Goal: Check status: Check status

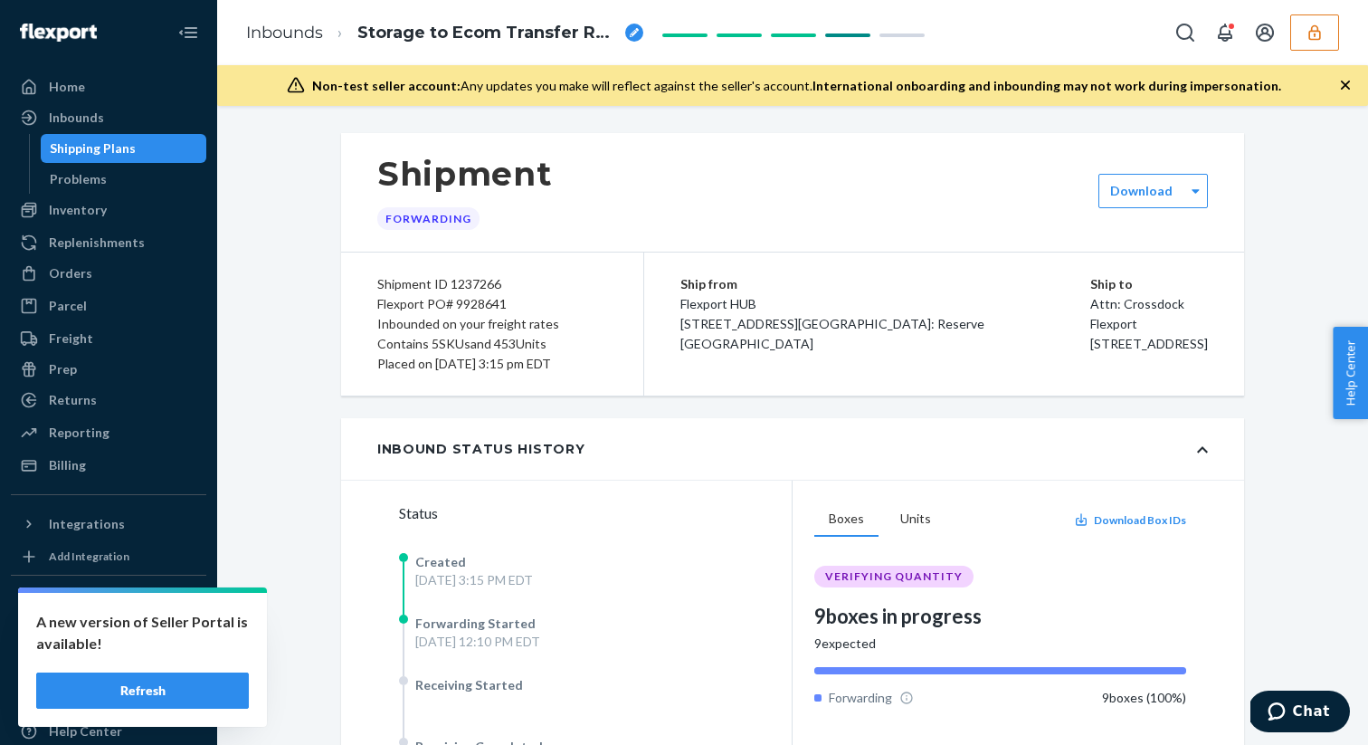
scroll to position [164, 0]
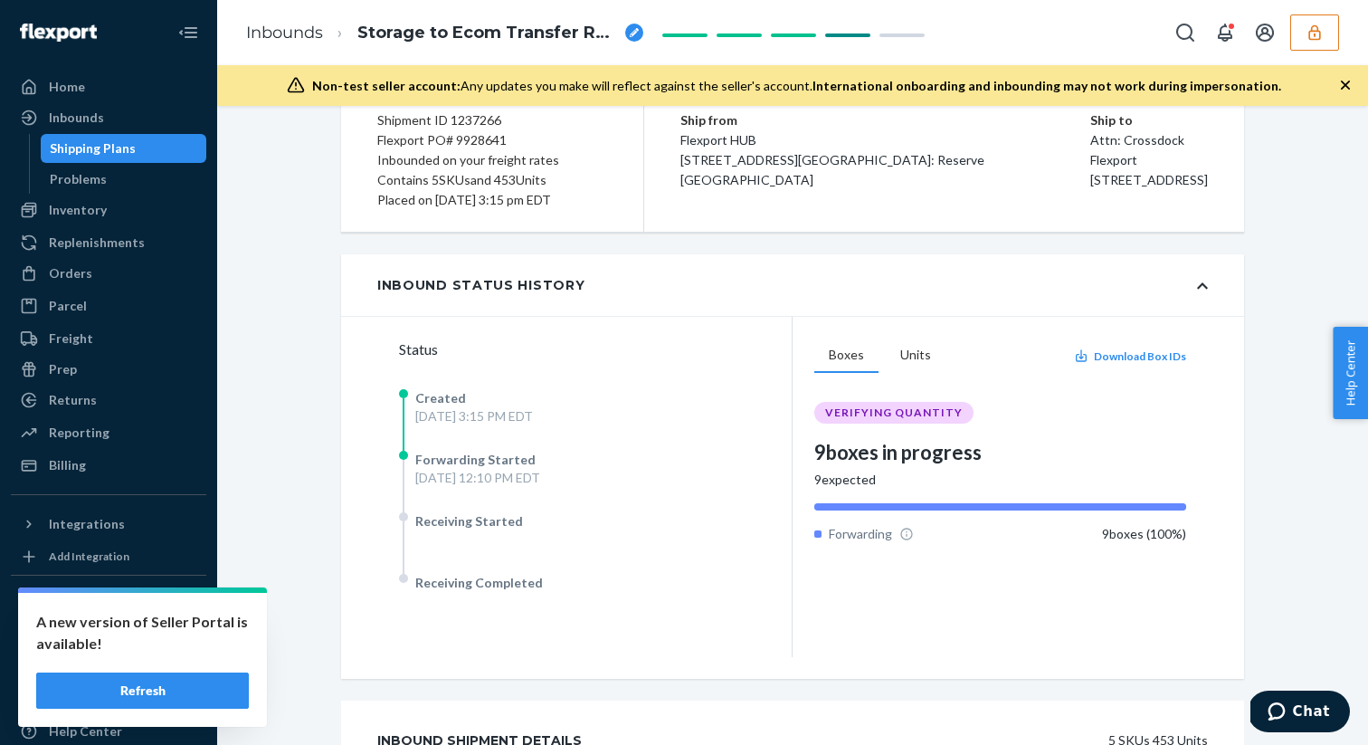
click at [171, 671] on div "A new version of Seller Portal is available! Refresh" at bounding box center [142, 660] width 249 height 134
click at [171, 685] on button "Refresh" at bounding box center [142, 690] width 213 height 36
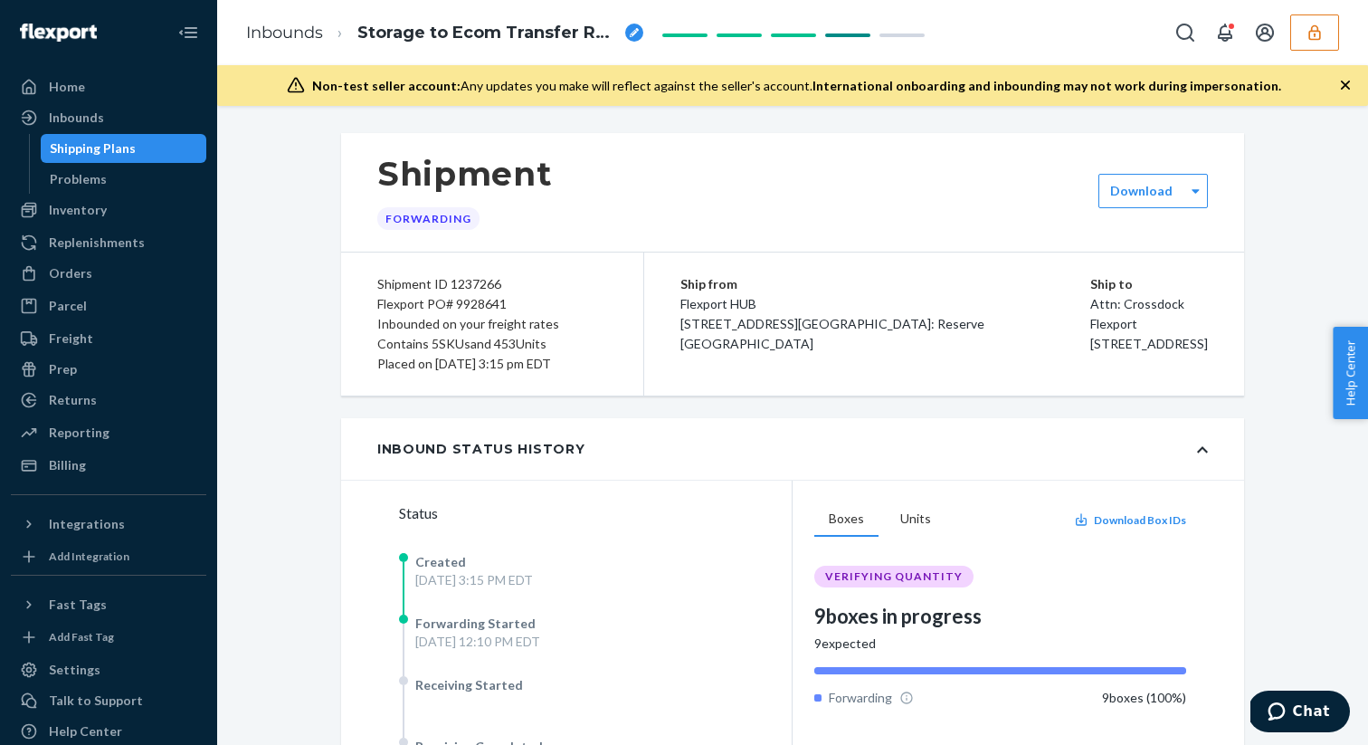
click at [1315, 46] on button "button" at bounding box center [1314, 32] width 49 height 36
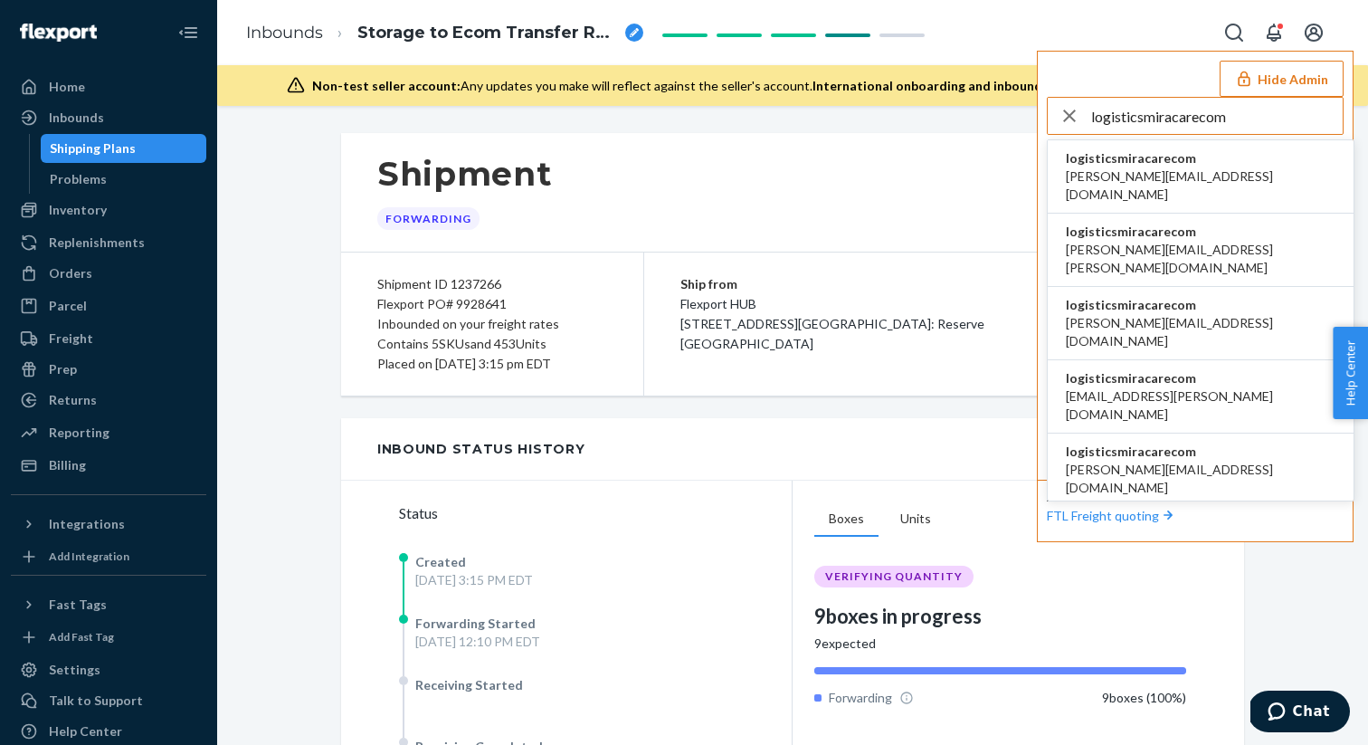
type input "logisticsmiracarecom"
click at [1127, 166] on span "logisticsmiracarecom" at bounding box center [1201, 158] width 270 height 18
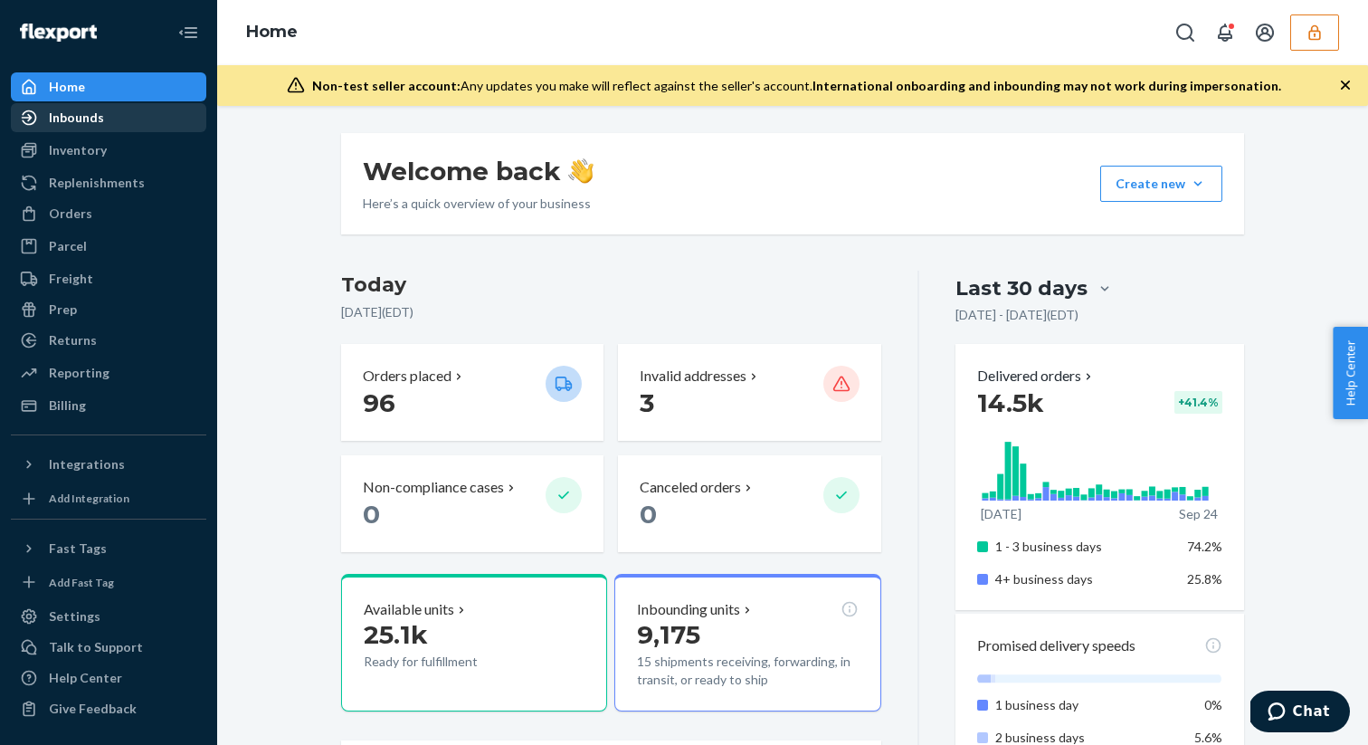
click at [98, 120] on div "Inbounds" at bounding box center [76, 118] width 55 height 18
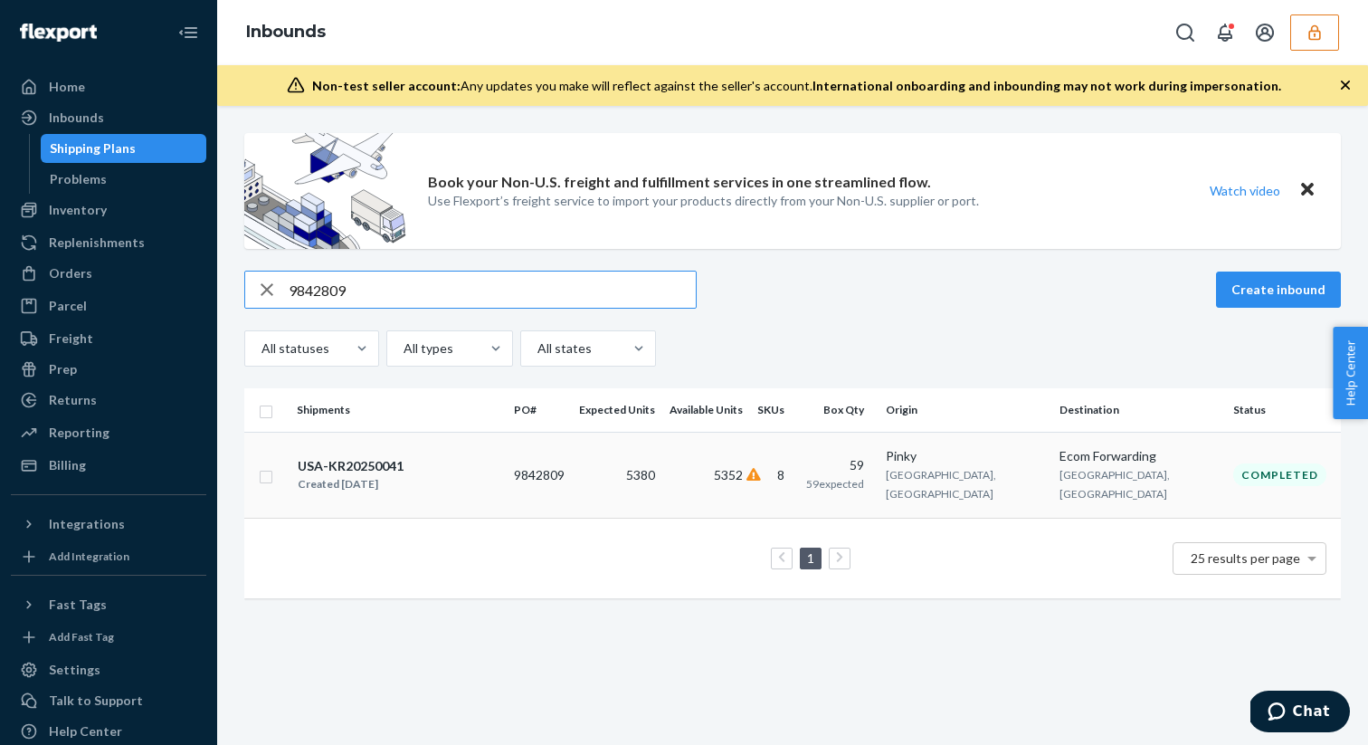
type input "9842809"
click at [410, 470] on div "USA-KR20250041 Created Jul 3, 2025" at bounding box center [398, 475] width 203 height 38
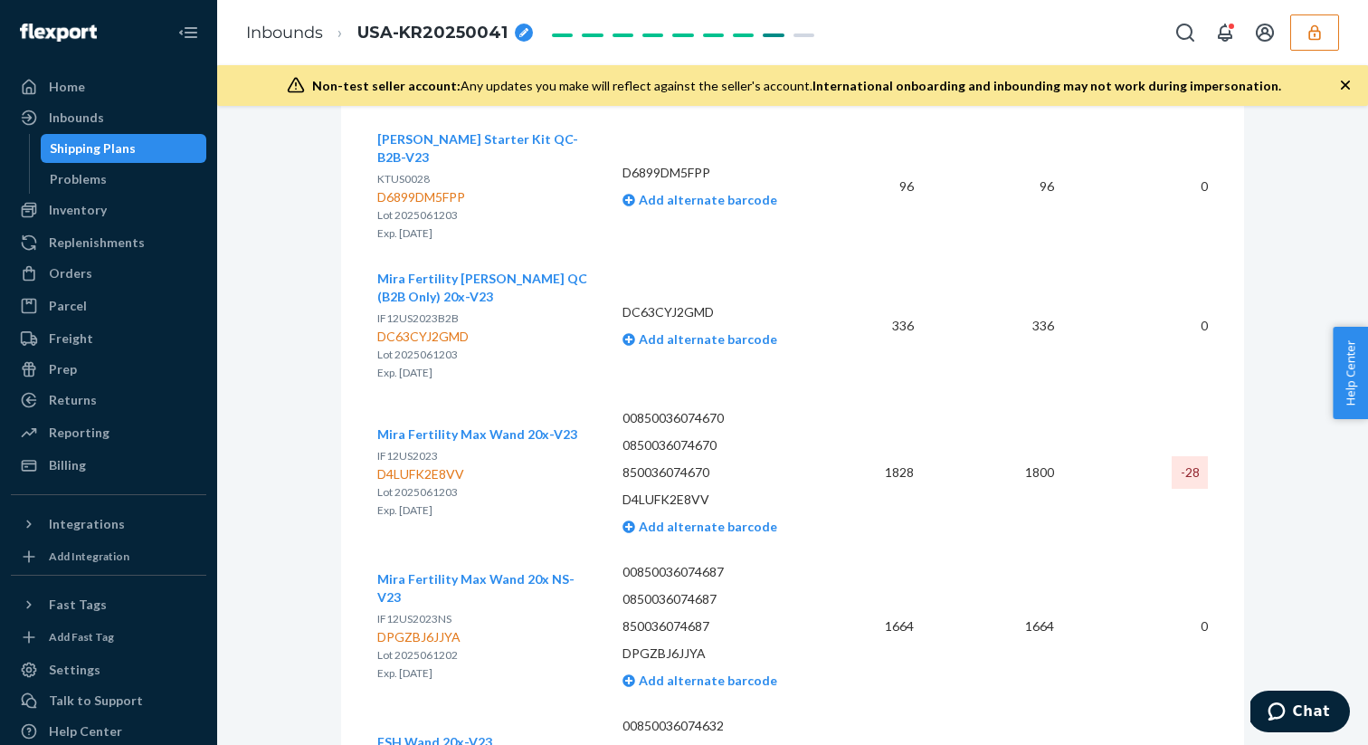
scroll to position [3755, 0]
click at [427, 464] on div "D4LUFK2E8VV" at bounding box center [477, 473] width 200 height 18
copy div "D4LUFK2E8VV"
click at [422, 464] on div "D4LUFK2E8VV" at bounding box center [477, 473] width 200 height 18
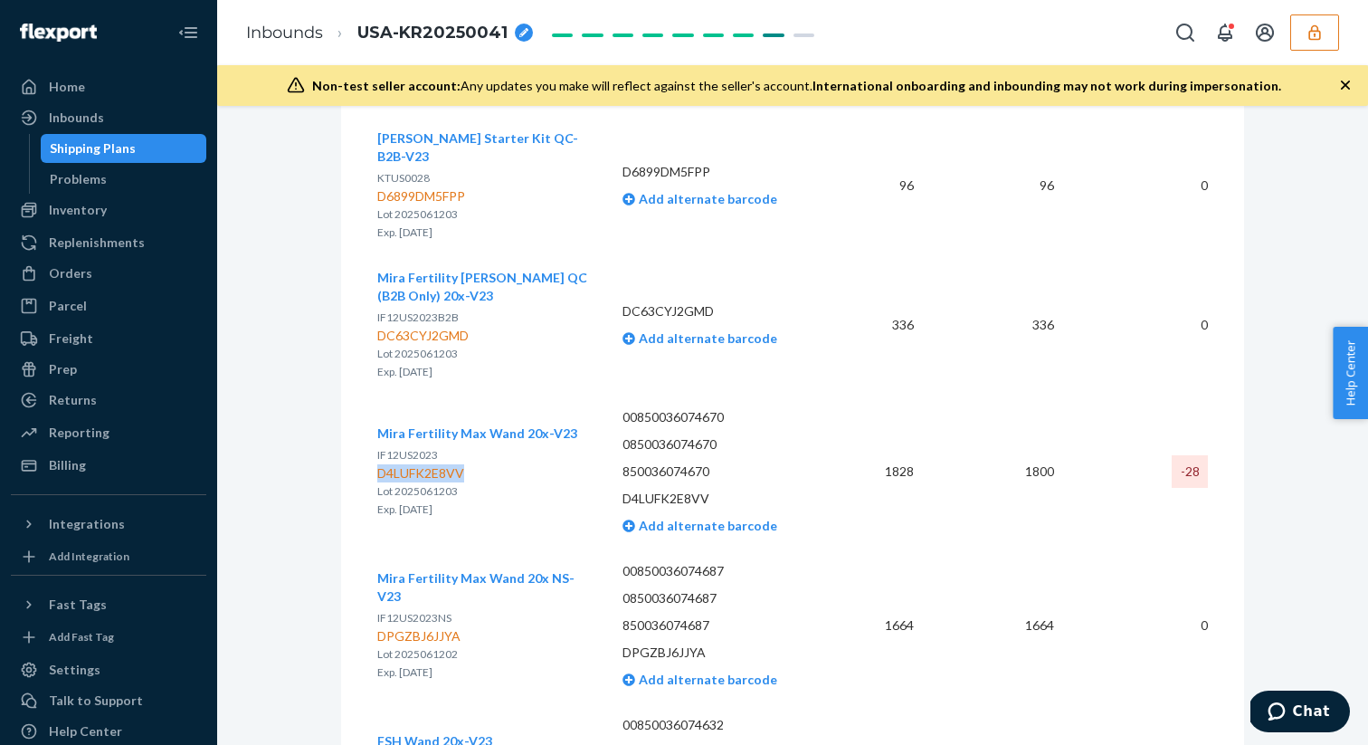
click at [422, 464] on div "D4LUFK2E8VV" at bounding box center [477, 473] width 200 height 18
copy div "D4LUFK2E8VV"
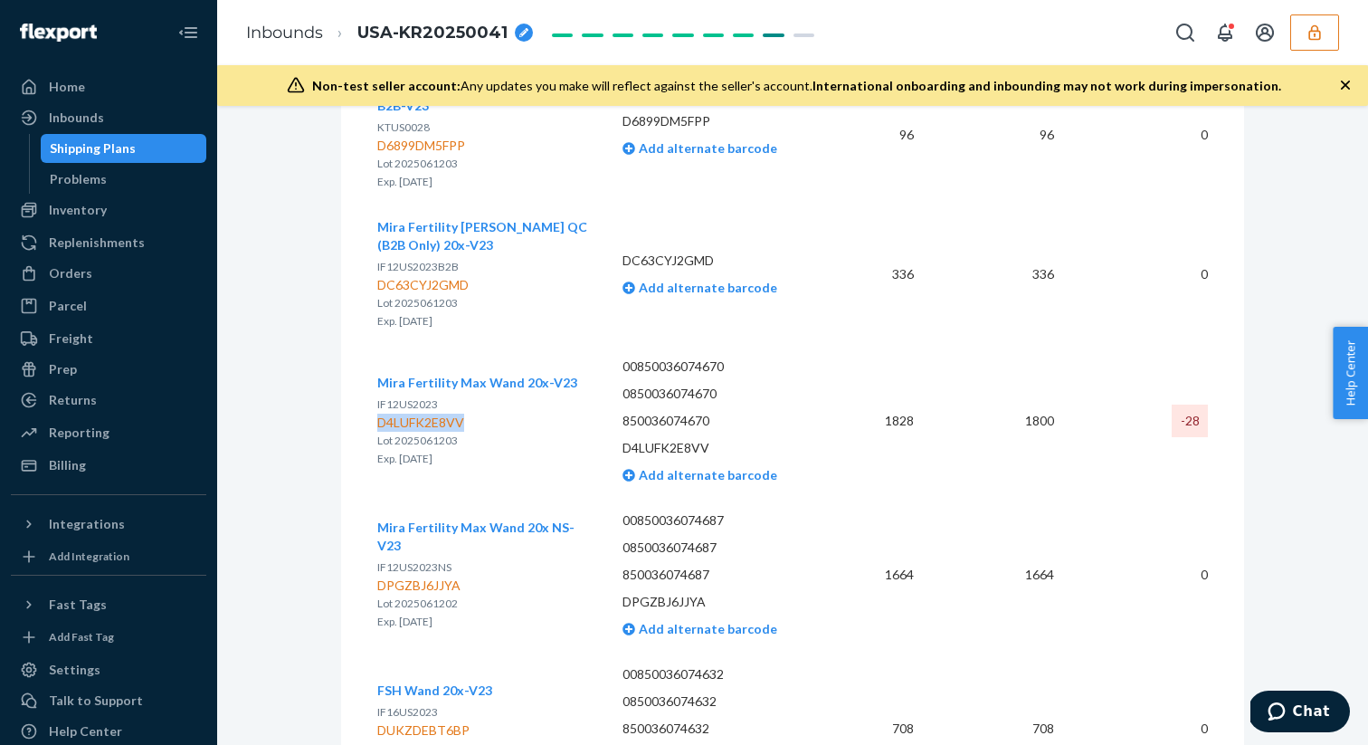
scroll to position [3724, 0]
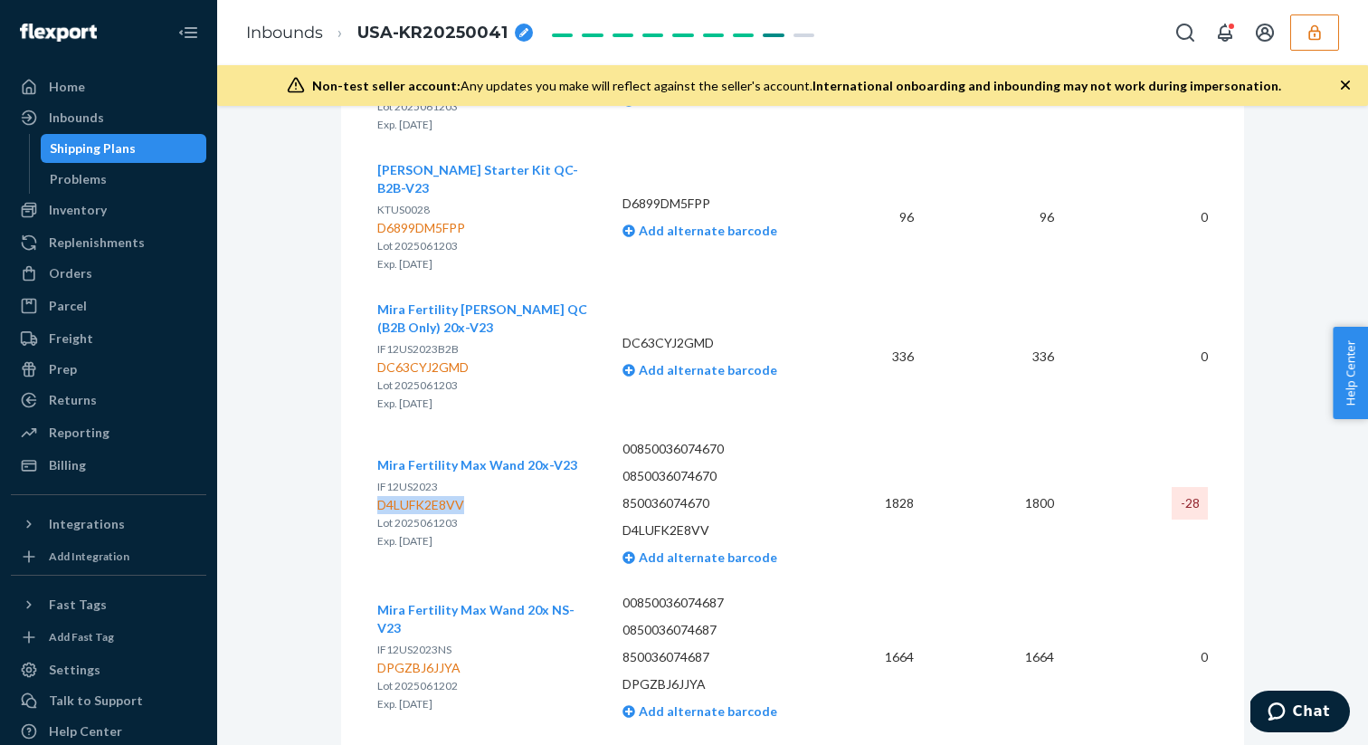
click at [452, 496] on div "D4LUFK2E8VV" at bounding box center [477, 505] width 200 height 18
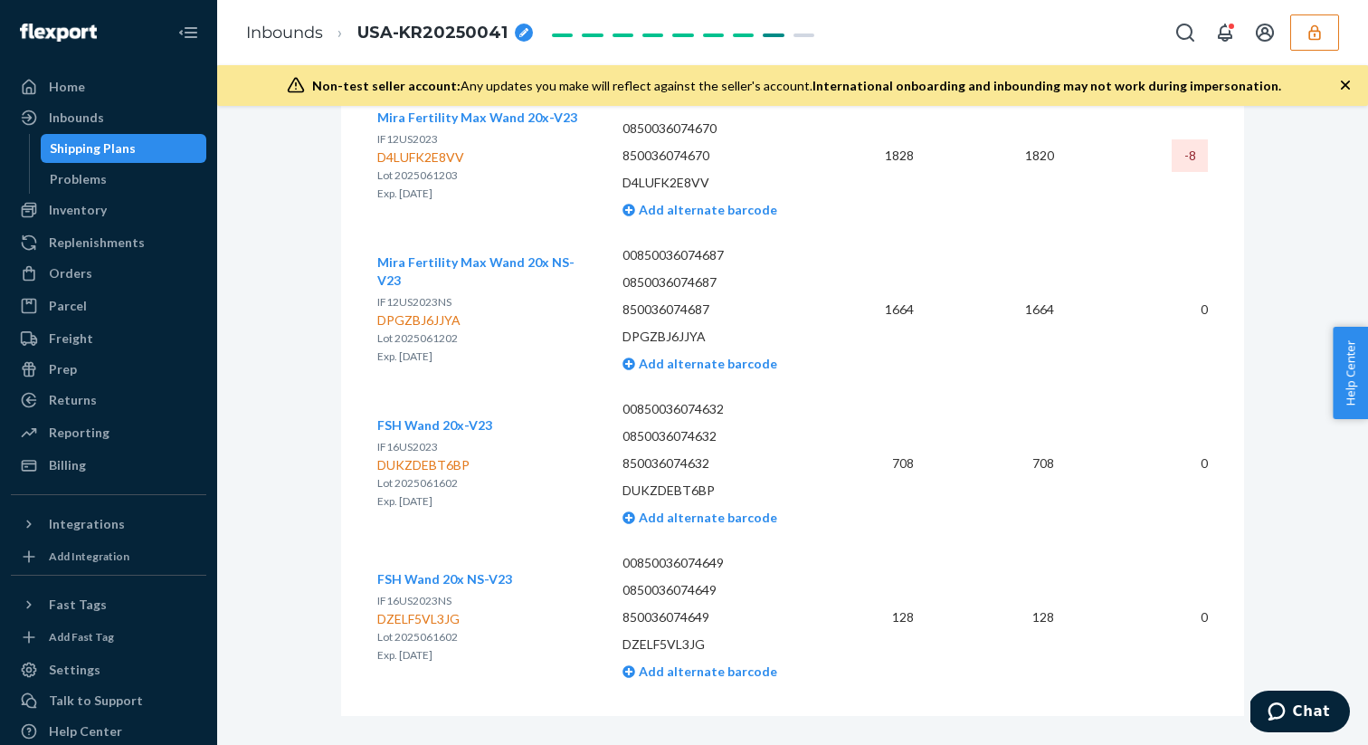
scroll to position [4081, 0]
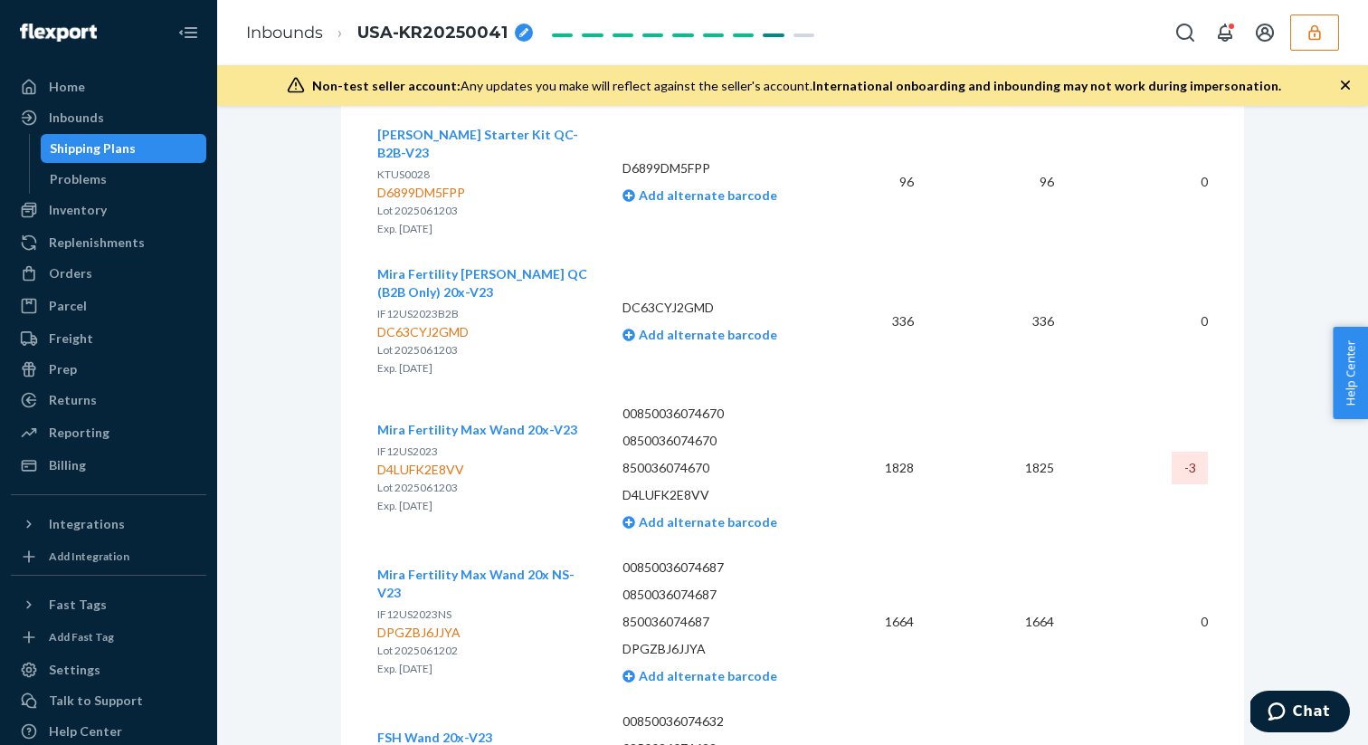
scroll to position [4081, 0]
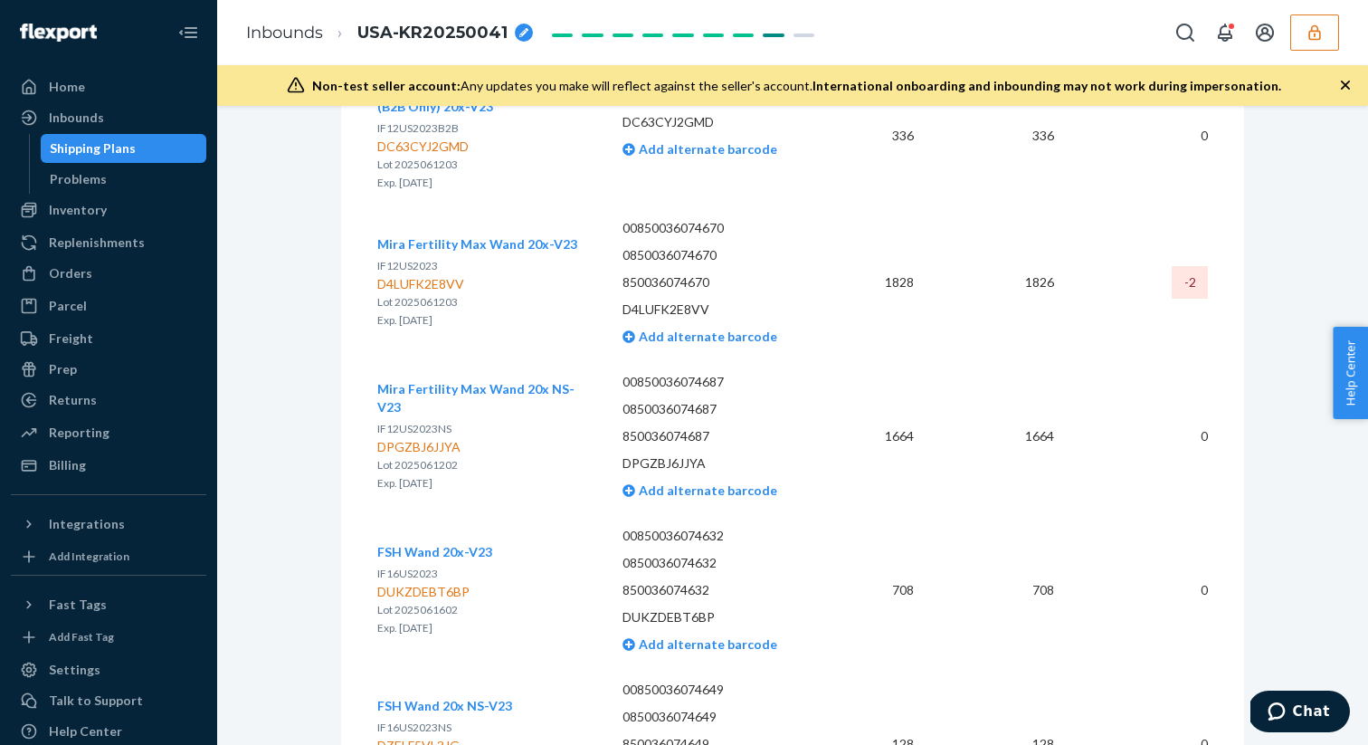
scroll to position [4081, 0]
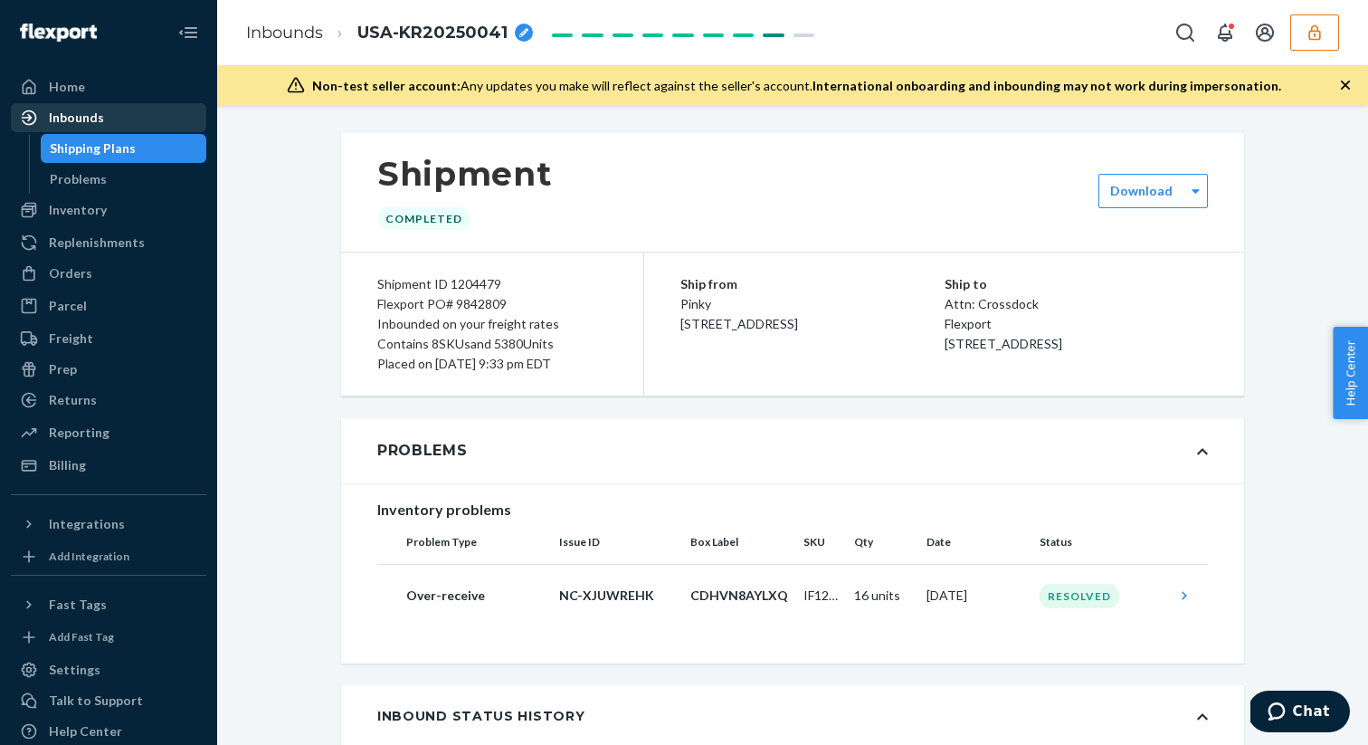
click at [124, 113] on div "Inbounds" at bounding box center [109, 117] width 192 height 25
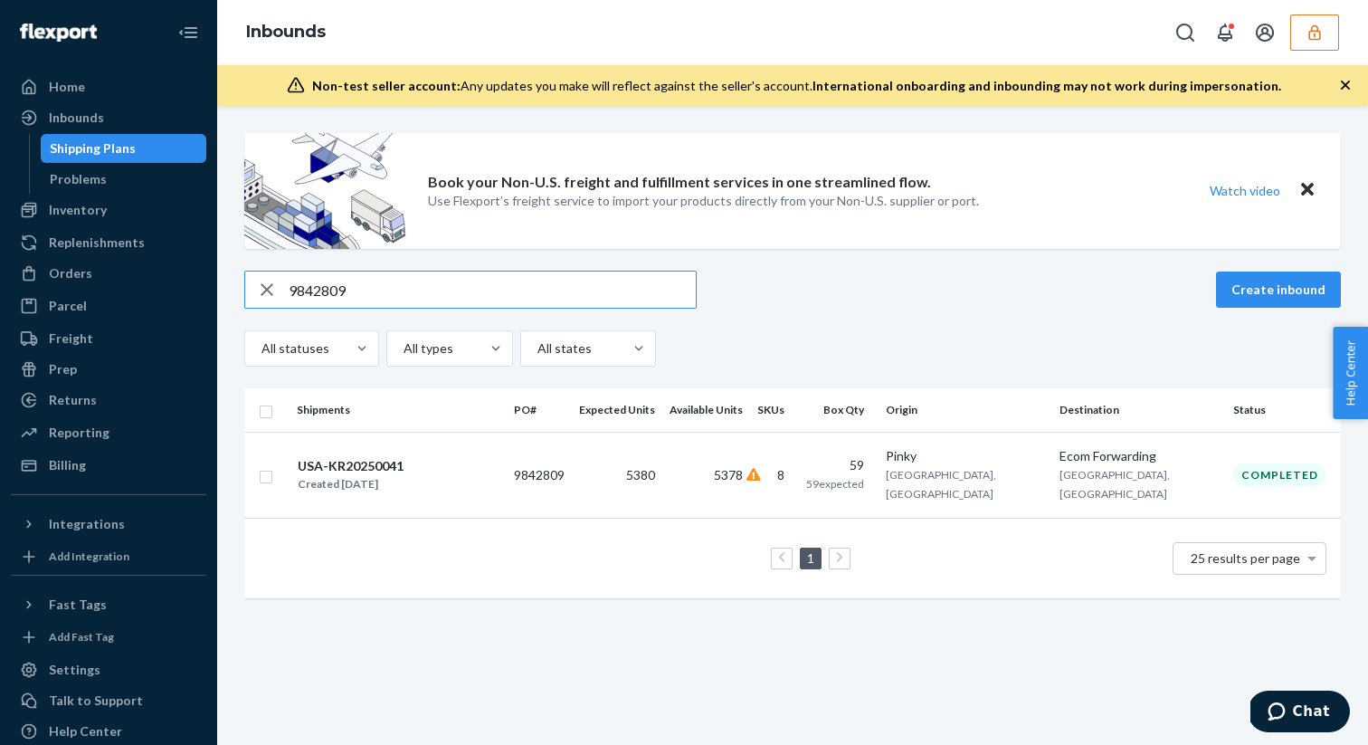
type input "9842809"
click at [500, 458] on div "USA-KR20250041 Created Jul 3, 2025" at bounding box center [398, 475] width 203 height 38
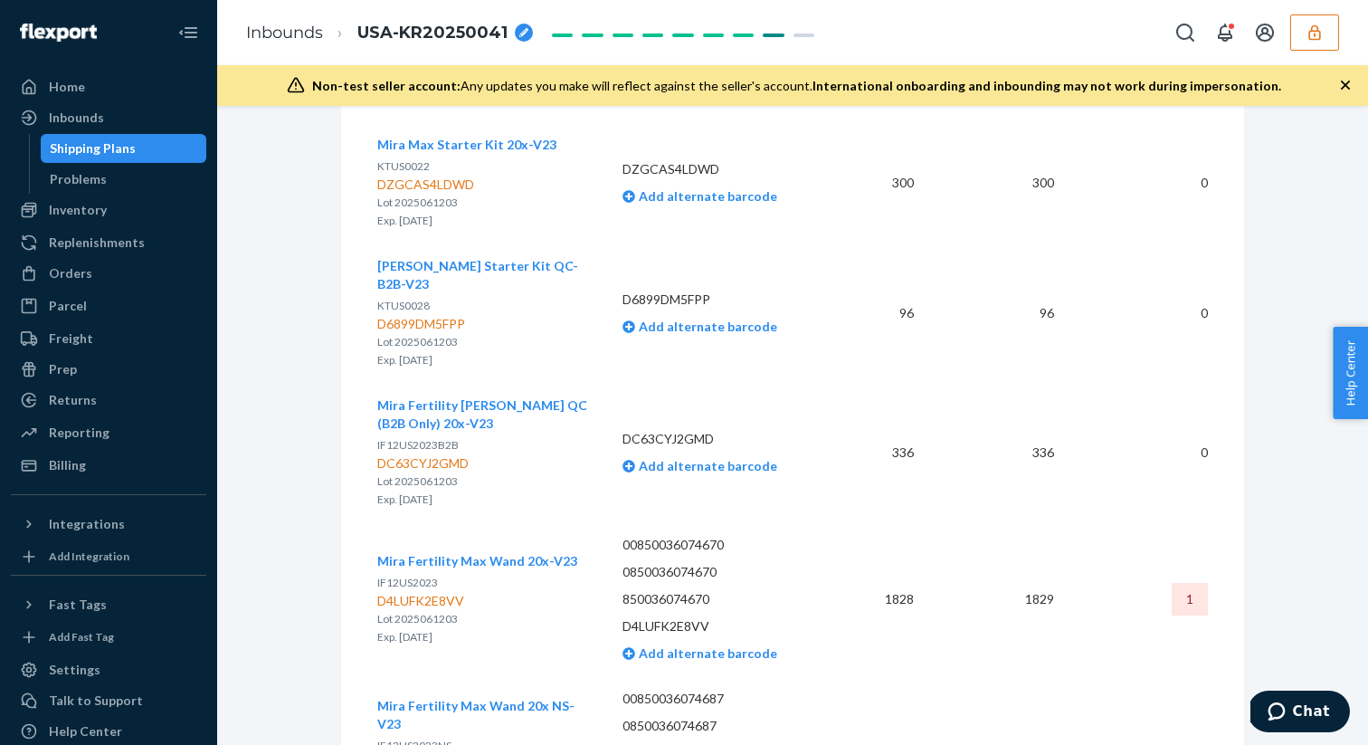
scroll to position [3627, 0]
click at [416, 593] on div "D4LUFK2E8VV" at bounding box center [477, 602] width 200 height 18
copy div "D4LUFK2E8VV"
click at [1321, 38] on icon "button" at bounding box center [1315, 33] width 18 height 18
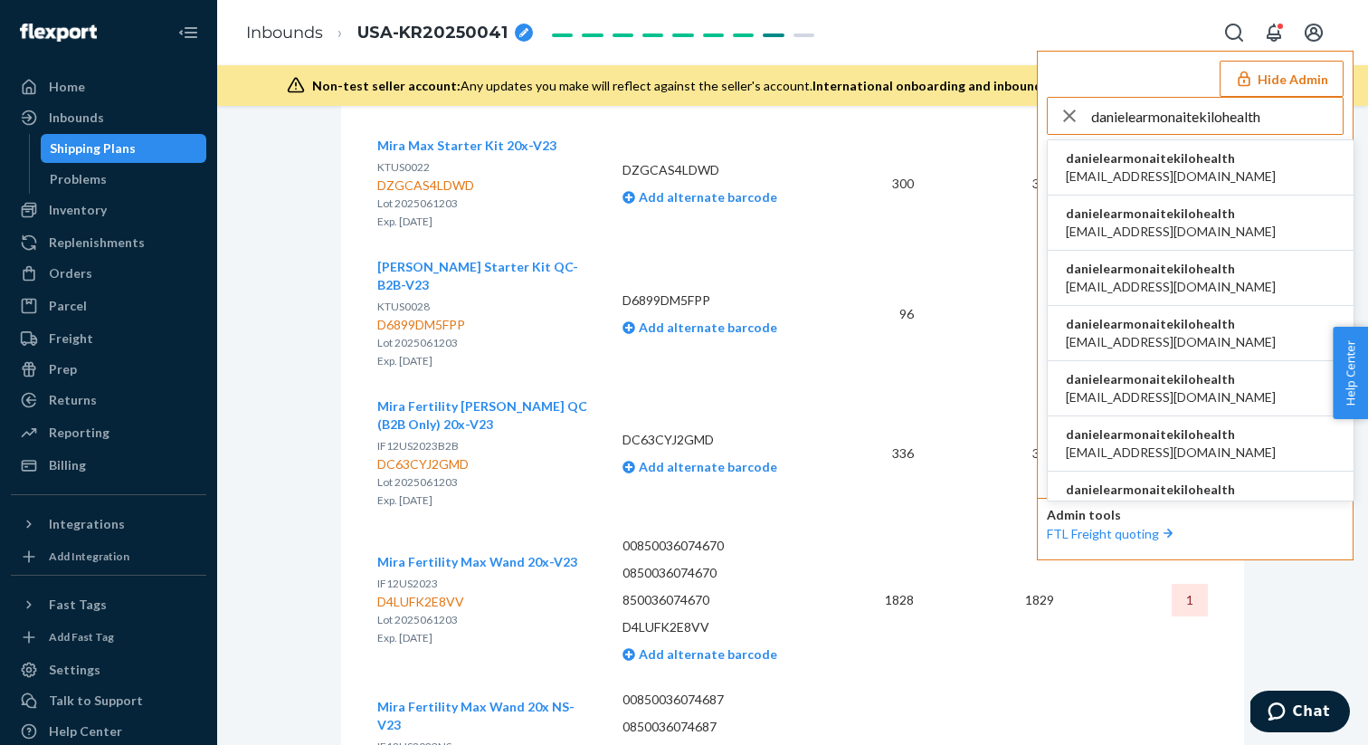
type input "danielearmonaitekilohealth"
click at [1120, 167] on span "ac.enriquez98@gmail.com" at bounding box center [1171, 176] width 210 height 18
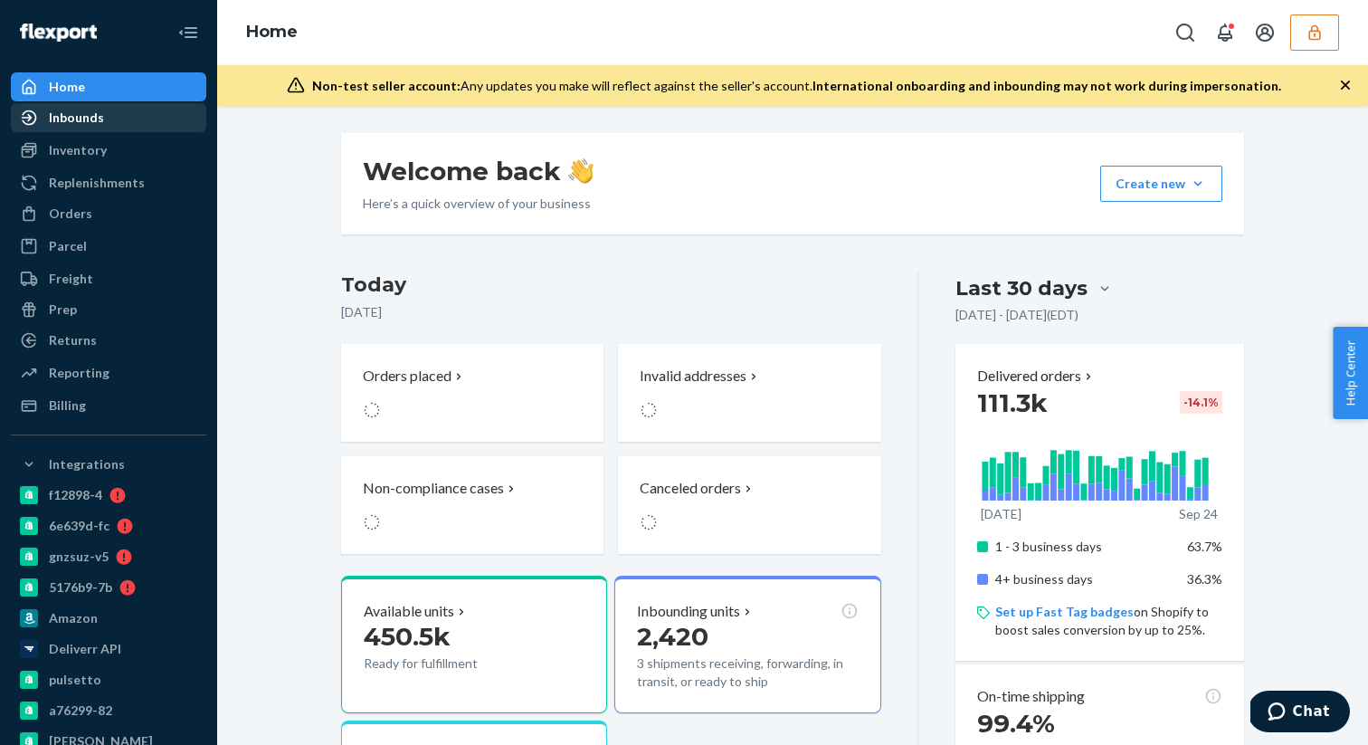
click at [129, 123] on div "Inbounds" at bounding box center [109, 117] width 192 height 25
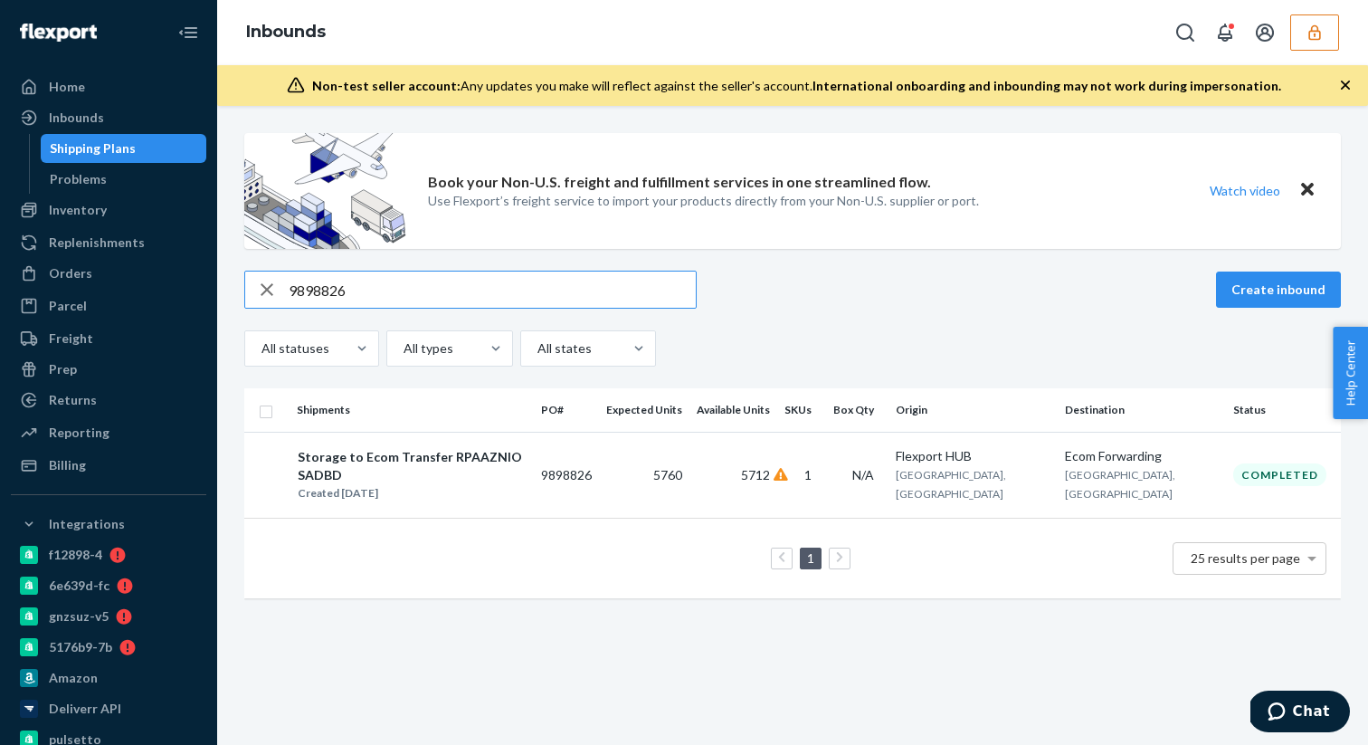
click at [406, 305] on input "9898826" at bounding box center [492, 289] width 407 height 36
type input "9898826"
click at [473, 484] on td "Storage to Ecom Transfer RPAAZNIOSADBD Created [DATE]" at bounding box center [412, 475] width 244 height 86
